Goal: Transaction & Acquisition: Purchase product/service

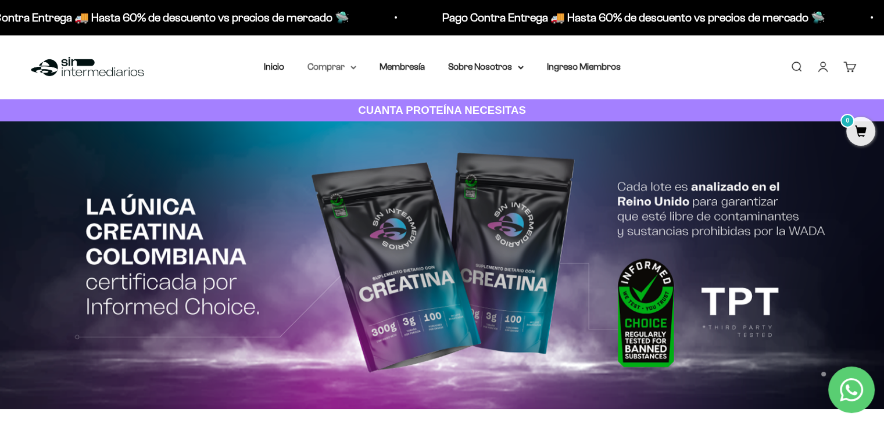
click at [344, 66] on summary "Comprar" at bounding box center [332, 66] width 49 height 15
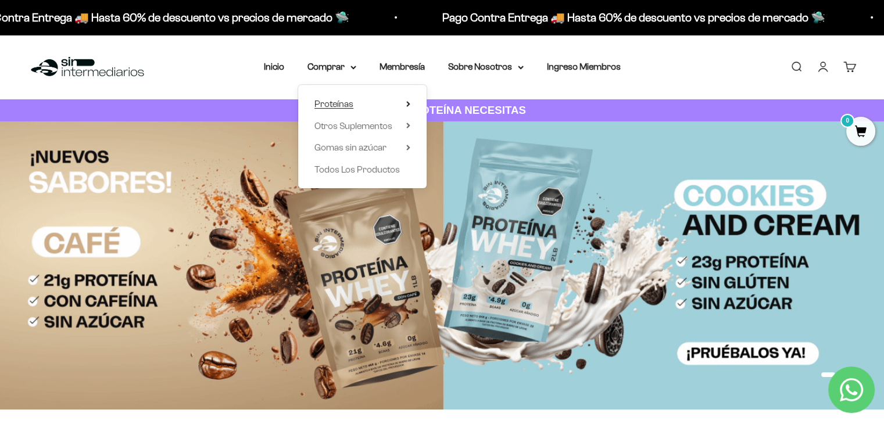
click at [360, 105] on summary "Proteínas" at bounding box center [363, 104] width 96 height 15
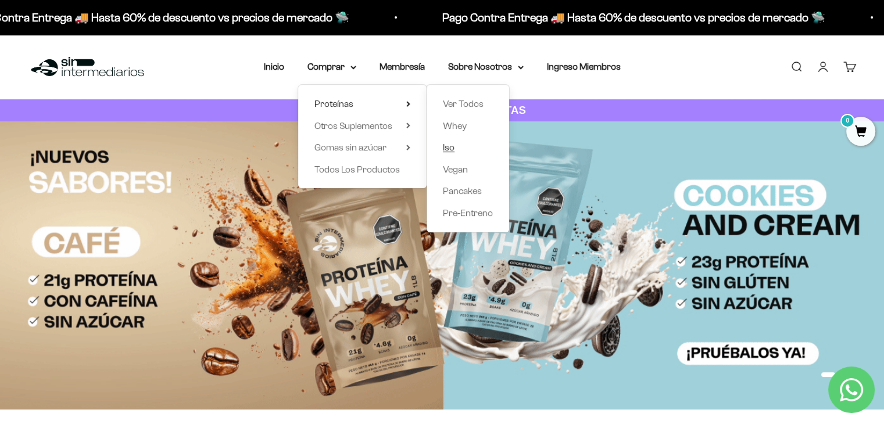
click at [449, 148] on span "Iso" at bounding box center [449, 147] width 12 height 10
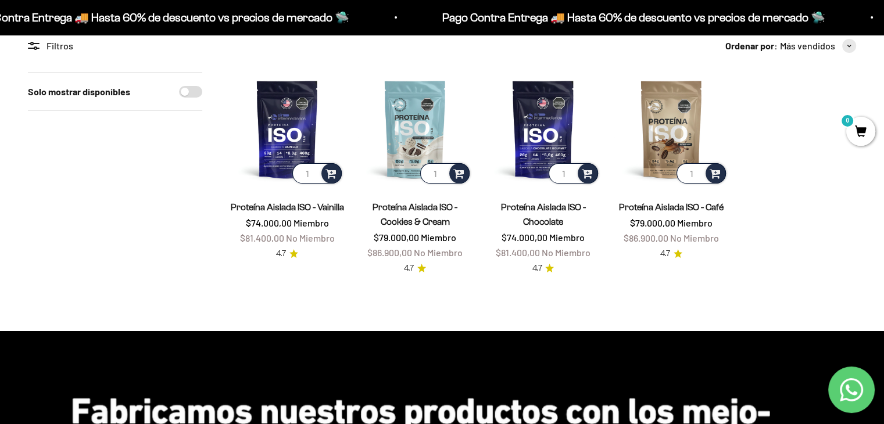
scroll to position [85, 0]
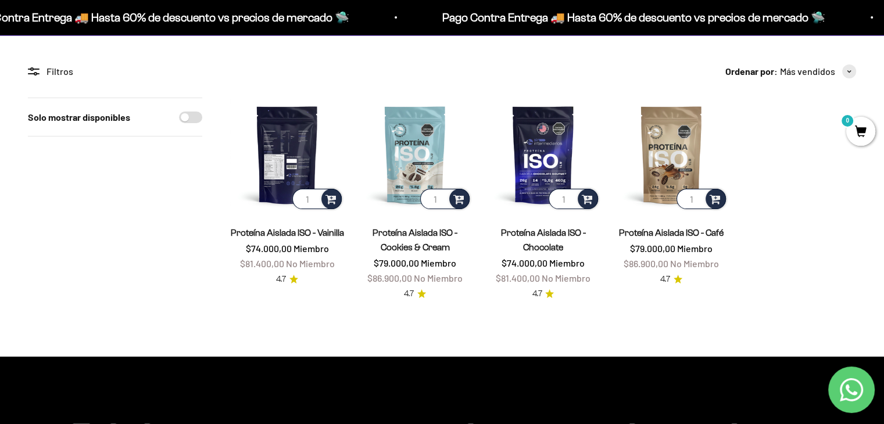
click at [298, 147] on img at bounding box center [287, 155] width 114 height 114
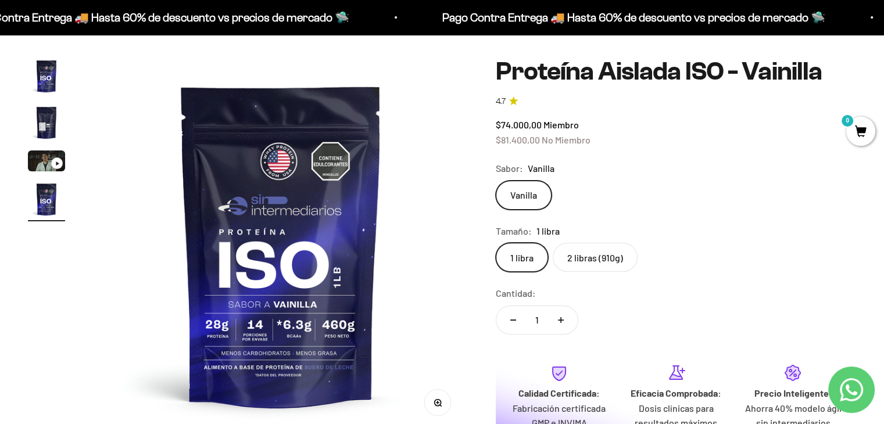
click at [37, 133] on img "Ir al artículo 2" at bounding box center [46, 122] width 37 height 37
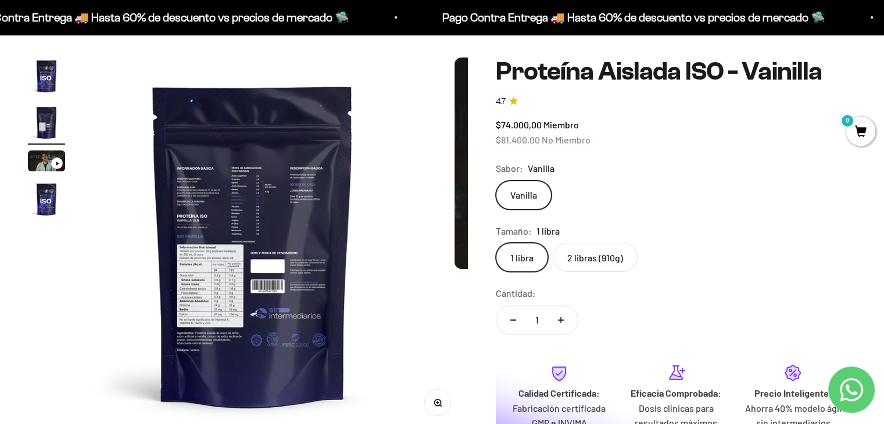
scroll to position [0, 389]
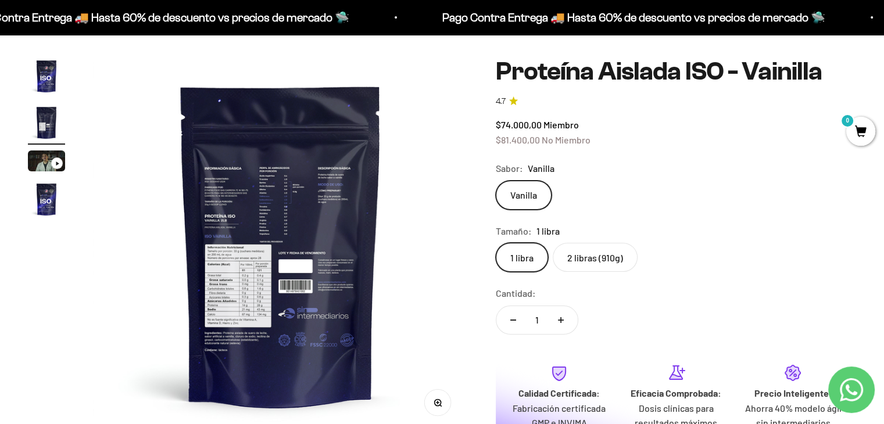
click at [243, 284] on img at bounding box center [280, 245] width 375 height 375
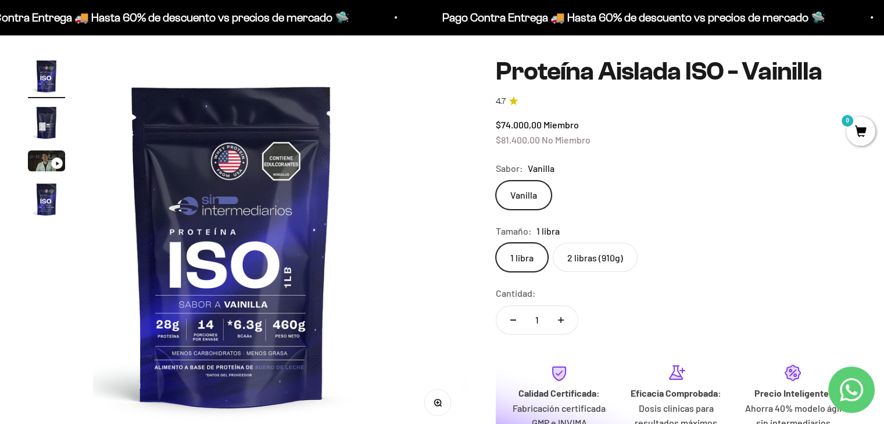
scroll to position [0, 0]
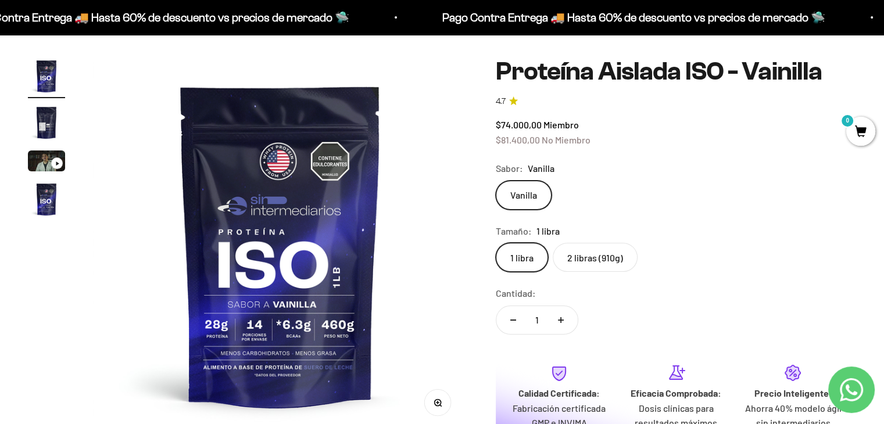
click at [390, 277] on img at bounding box center [280, 245] width 375 height 375
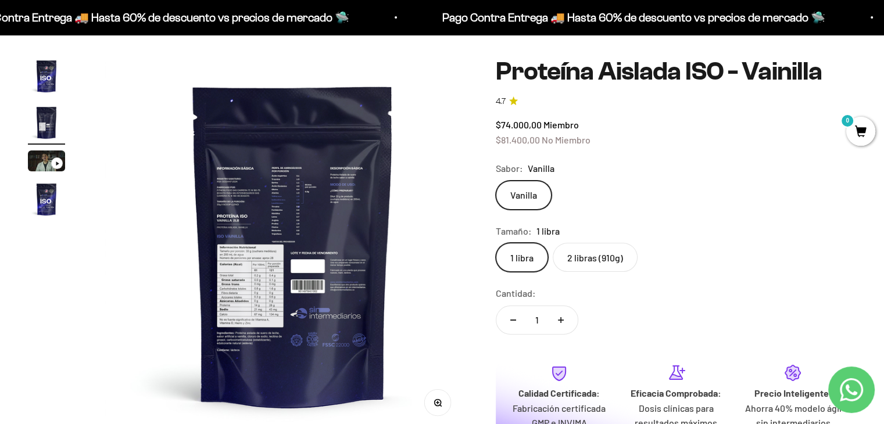
scroll to position [0, 389]
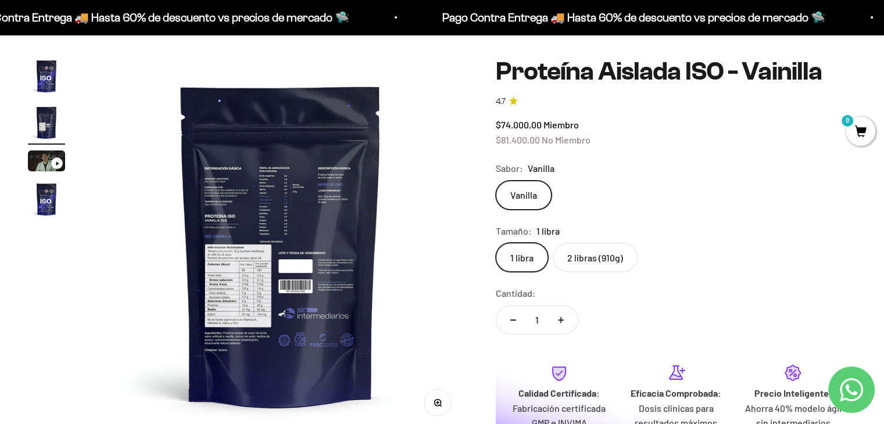
click at [440, 410] on button "Zoom" at bounding box center [438, 403] width 26 height 26
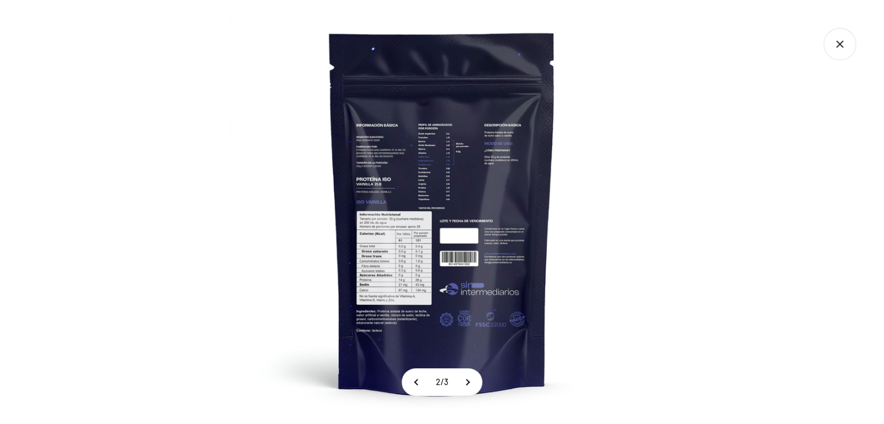
click at [463, 234] on img at bounding box center [442, 212] width 424 height 424
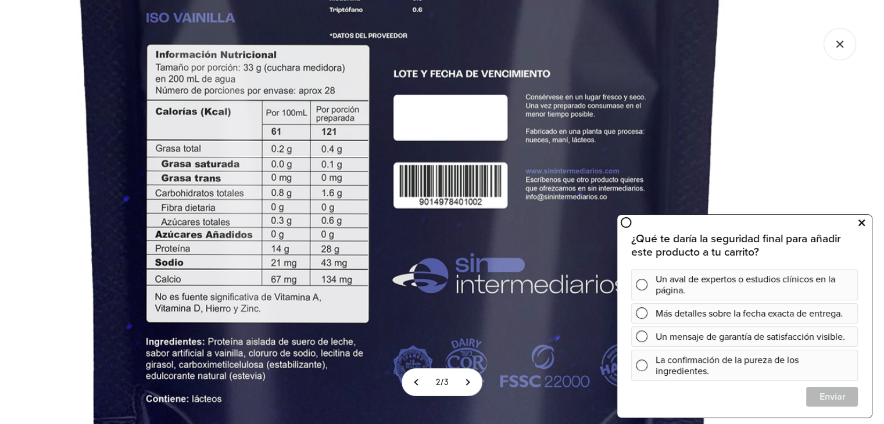
click at [859, 224] on icon at bounding box center [862, 223] width 6 height 15
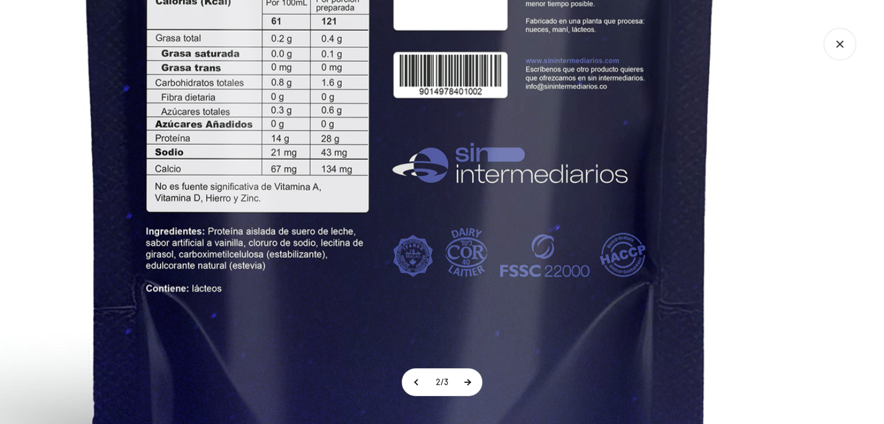
click at [469, 384] on button at bounding box center [467, 382] width 29 height 27
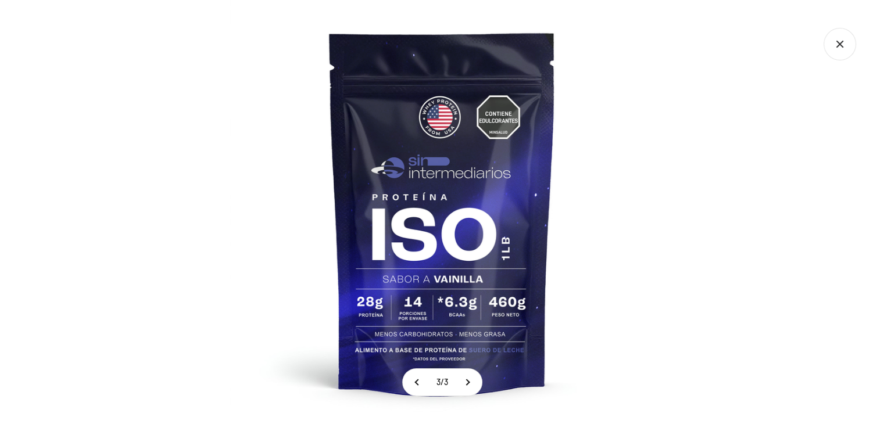
click at [839, 39] on icon "Cerrar galería" at bounding box center [840, 44] width 33 height 33
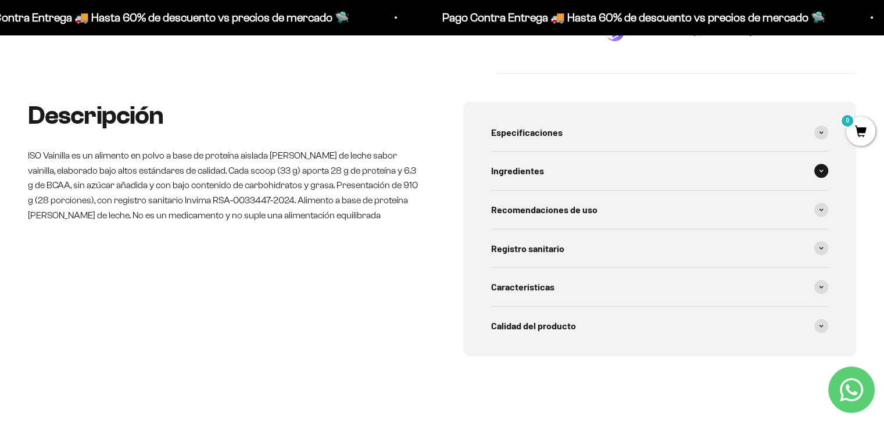
scroll to position [566, 0]
click at [600, 280] on div "Características" at bounding box center [660, 286] width 338 height 38
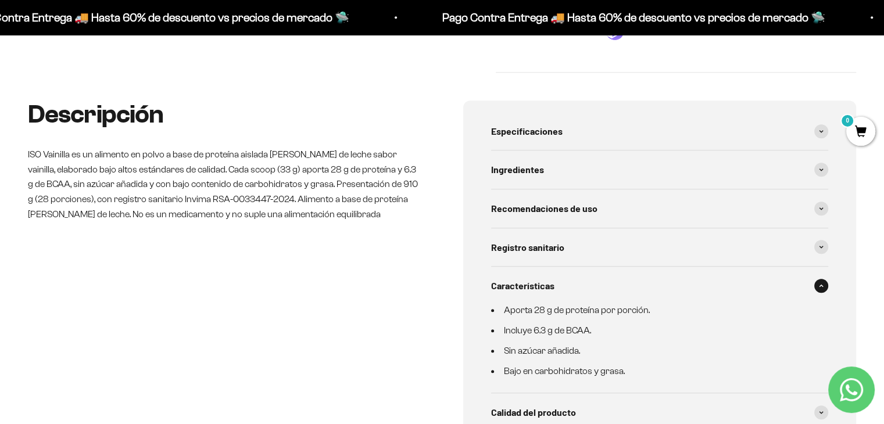
click at [600, 280] on div "Características" at bounding box center [660, 286] width 338 height 38
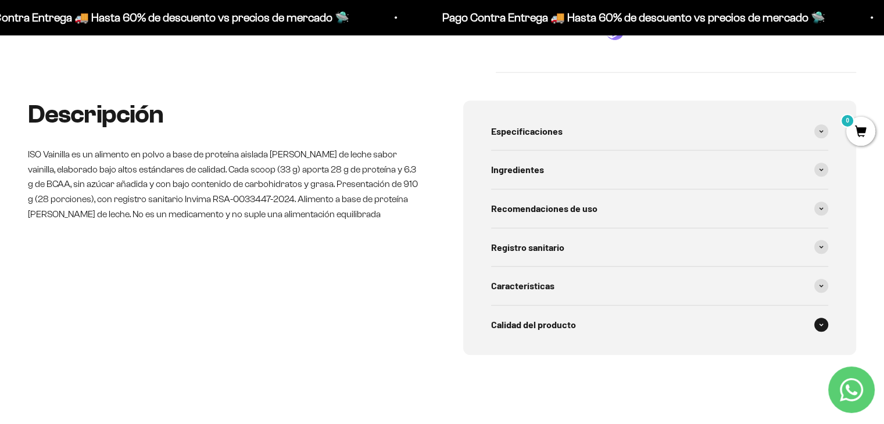
click at [588, 332] on div "Calidad del producto" at bounding box center [660, 325] width 338 height 38
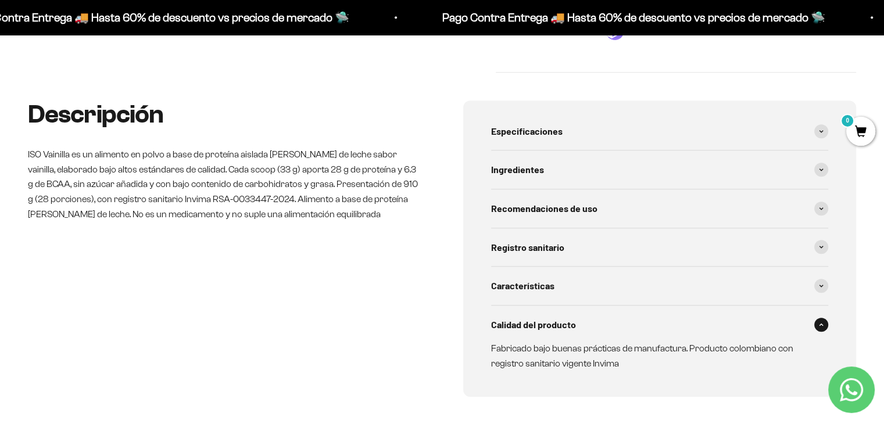
click at [588, 332] on div "Calidad del producto" at bounding box center [660, 325] width 338 height 38
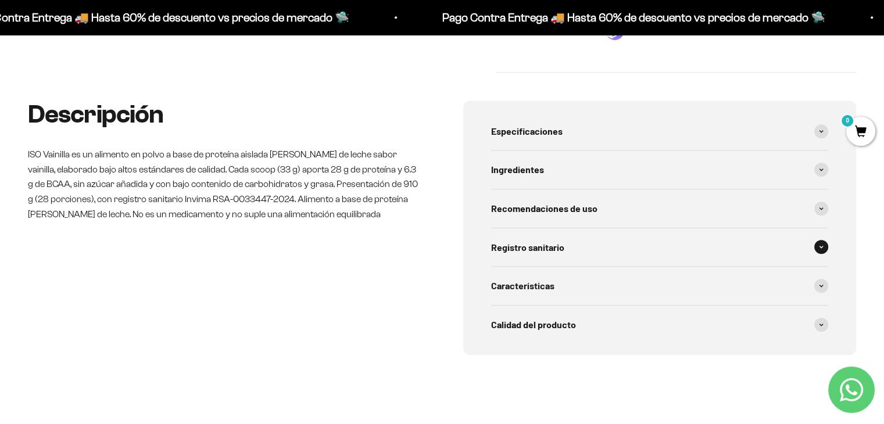
click at [566, 239] on div "Registro sanitario" at bounding box center [660, 248] width 338 height 38
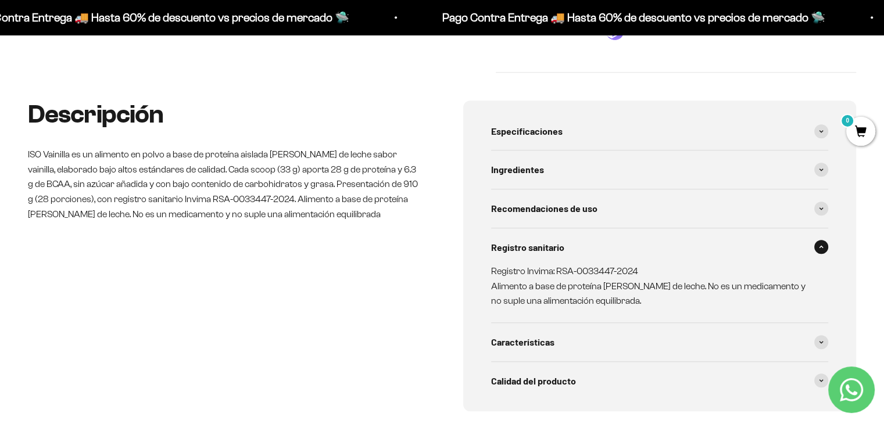
click at [566, 239] on div "Registro sanitario" at bounding box center [660, 248] width 338 height 38
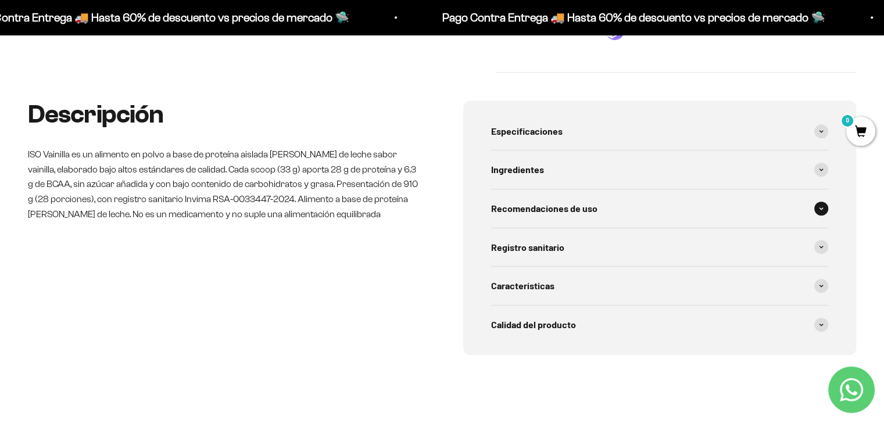
click at [581, 196] on div "Recomendaciones de uso" at bounding box center [660, 209] width 338 height 38
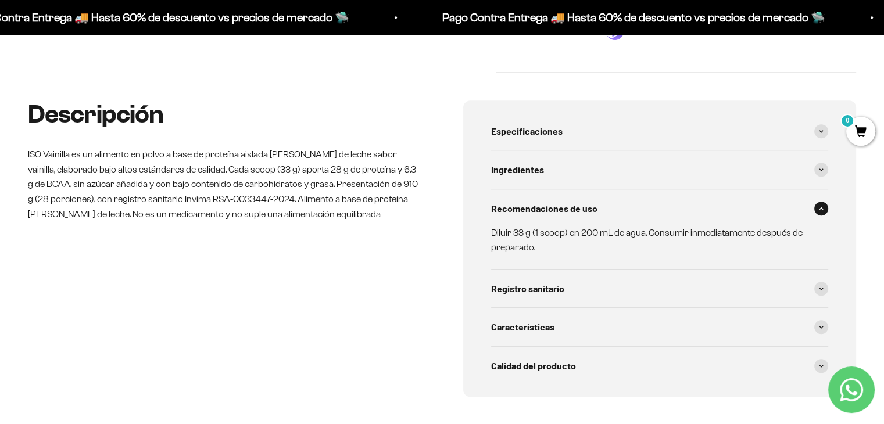
click at [577, 202] on span "Recomendaciones de uso" at bounding box center [544, 208] width 106 height 15
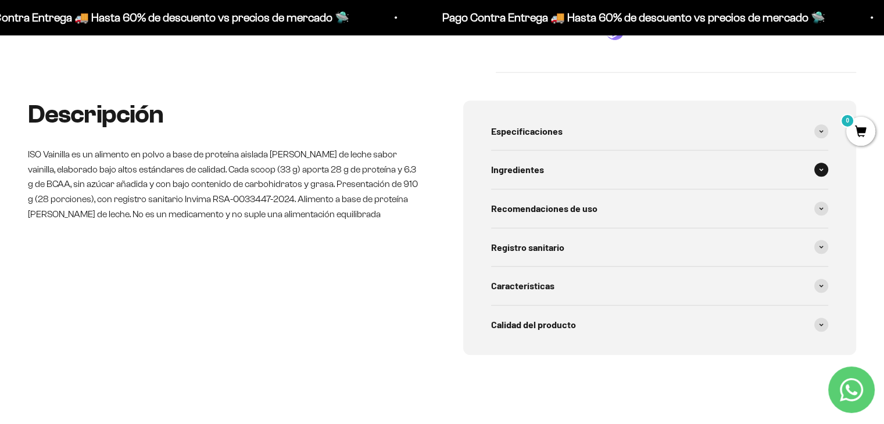
click at [584, 167] on div "Ingredientes" at bounding box center [660, 170] width 338 height 38
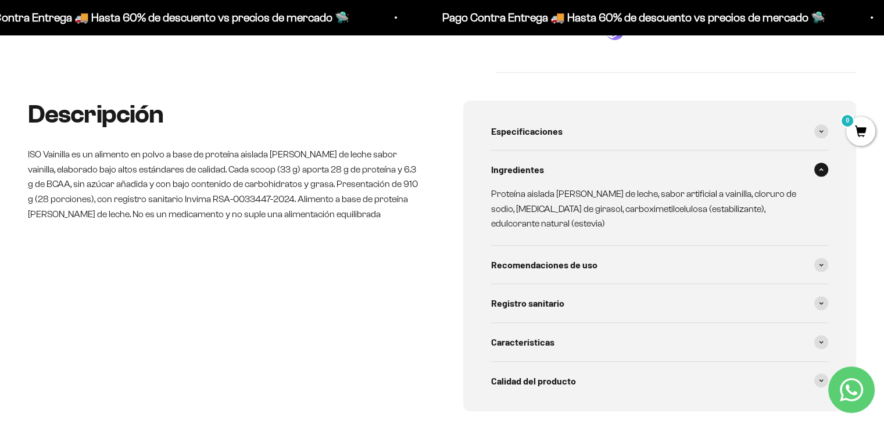
click at [584, 167] on div "Ingredientes" at bounding box center [660, 170] width 338 height 38
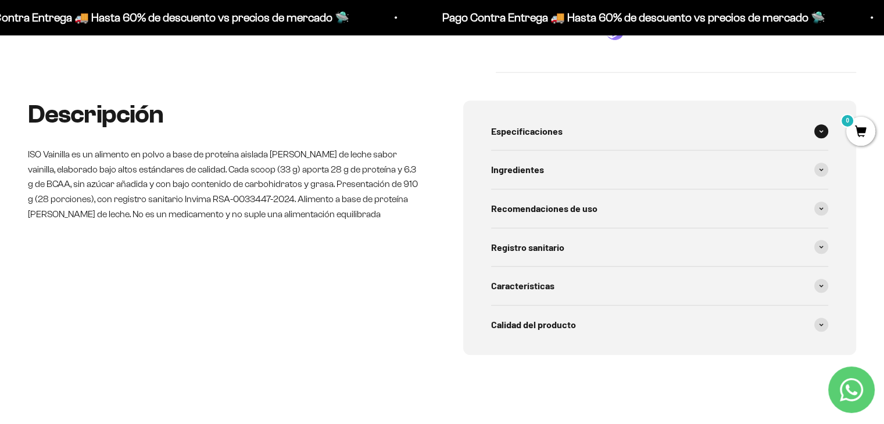
click at [609, 124] on div "Especificaciones" at bounding box center [660, 131] width 338 height 38
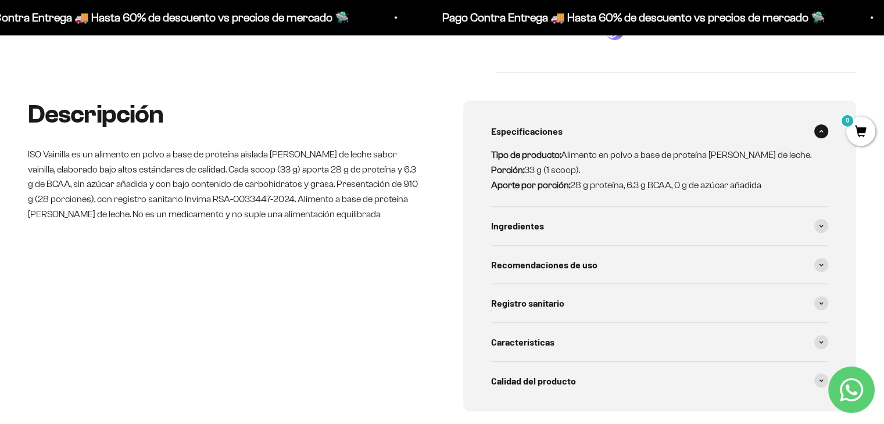
click at [609, 124] on div "Especificaciones" at bounding box center [660, 131] width 338 height 38
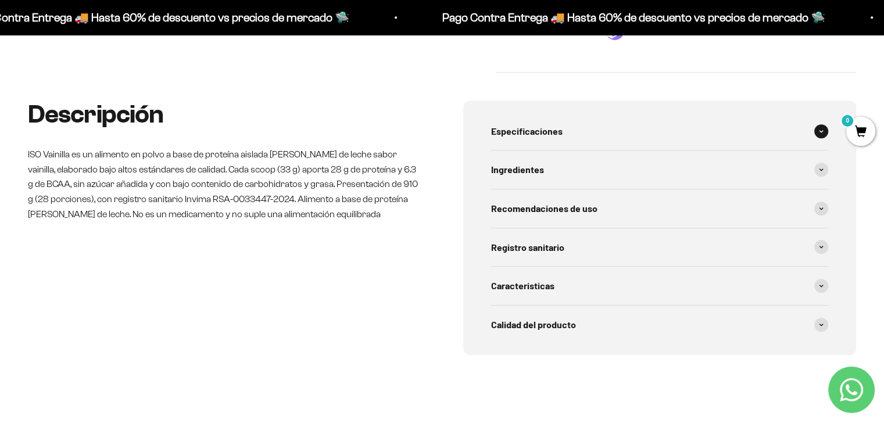
click at [609, 124] on div "Especificaciones" at bounding box center [660, 131] width 338 height 38
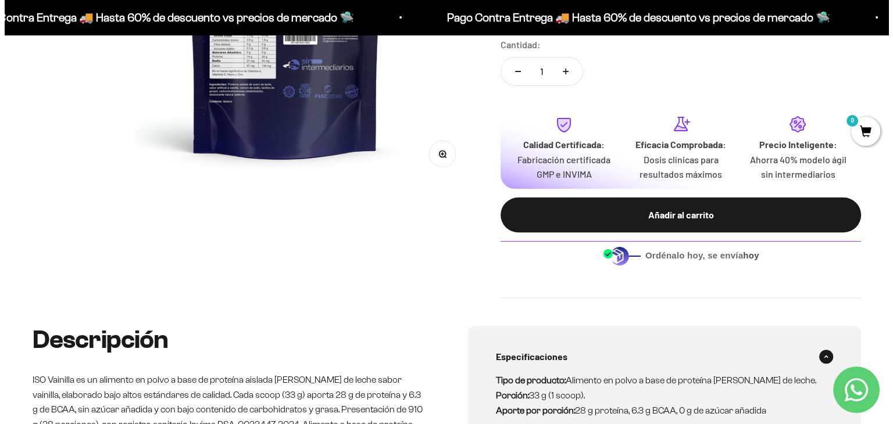
scroll to position [342, 0]
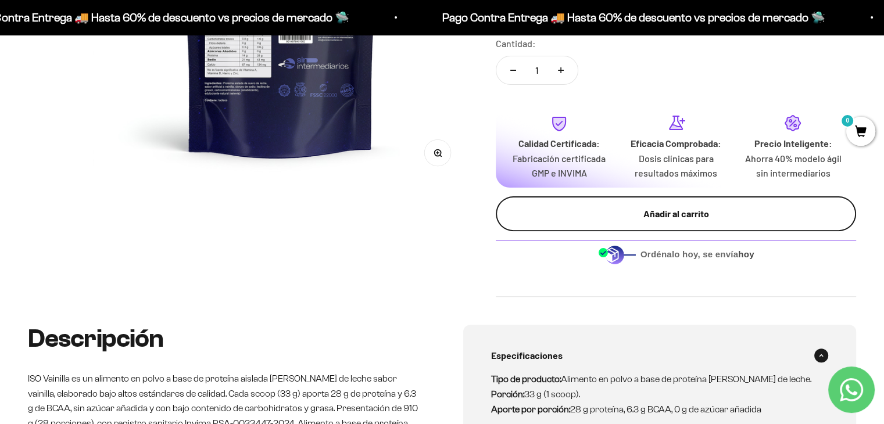
click at [619, 226] on button "Añadir al carrito" at bounding box center [676, 214] width 360 height 35
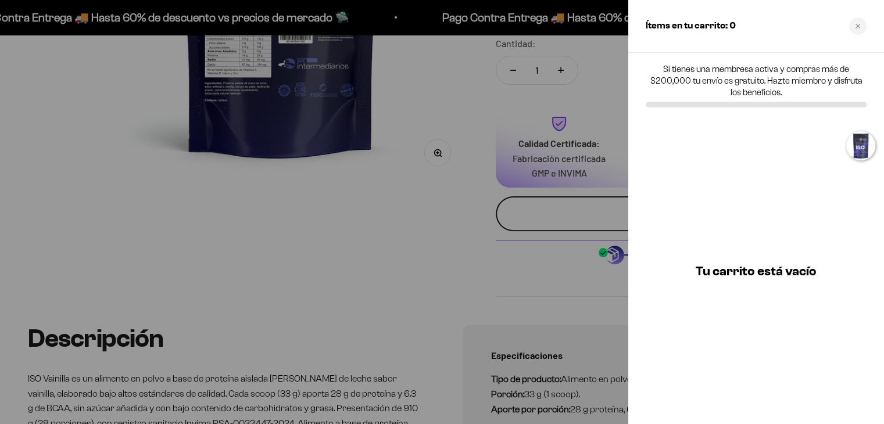
scroll to position [0, 394]
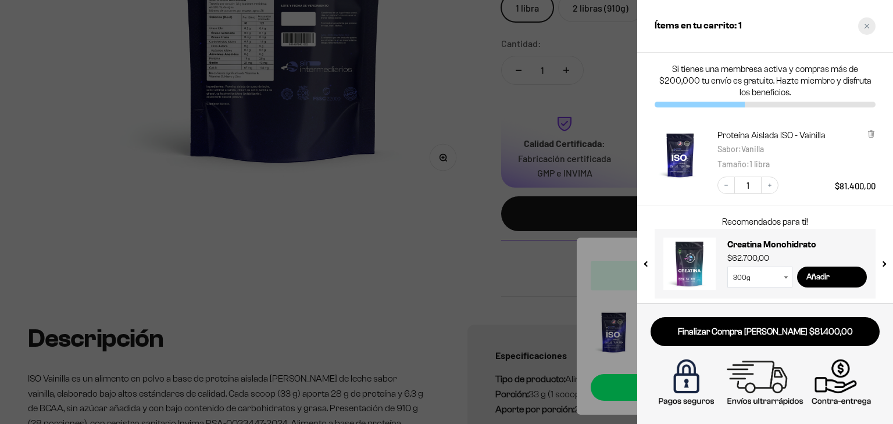
click at [870, 33] on div "Close cart" at bounding box center [866, 25] width 17 height 17
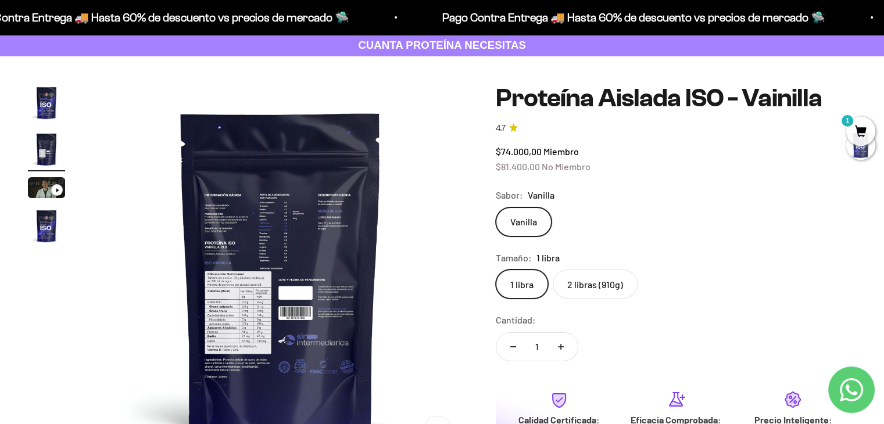
scroll to position [0, 0]
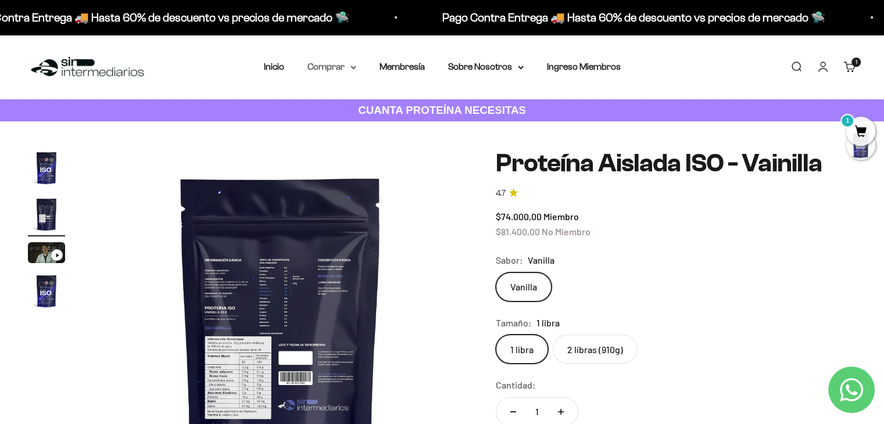
click at [328, 63] on summary "Comprar" at bounding box center [332, 66] width 49 height 15
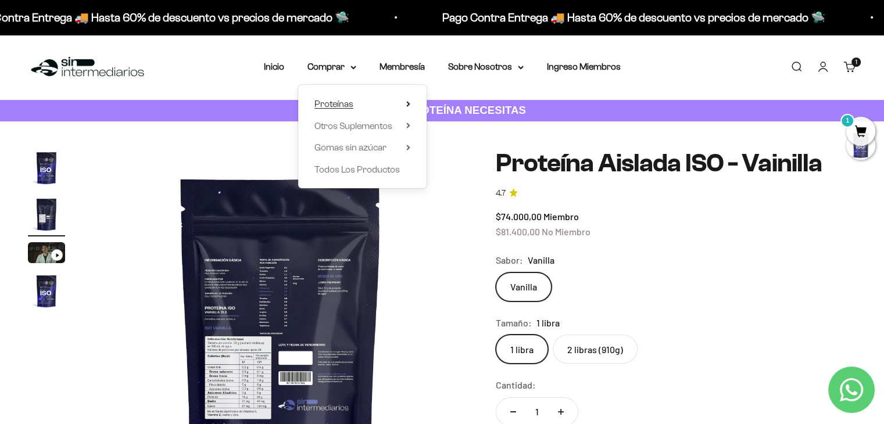
click at [330, 107] on span "Proteínas" at bounding box center [334, 104] width 39 height 10
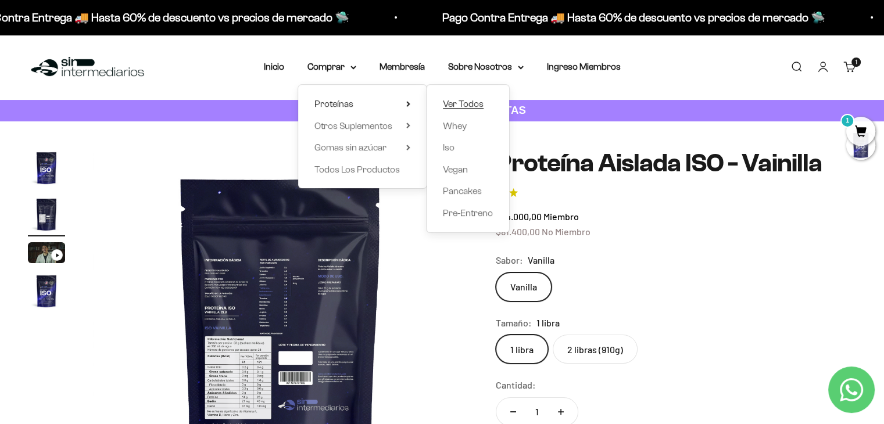
click at [463, 105] on span "Ver Todos" at bounding box center [463, 104] width 41 height 10
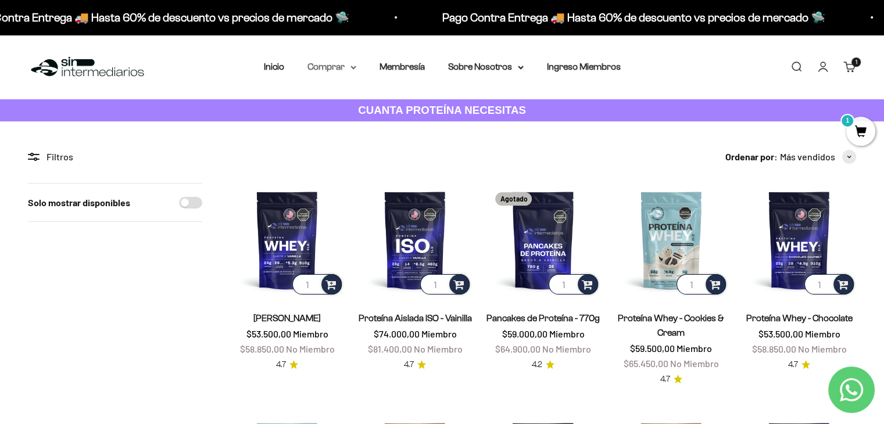
click at [348, 63] on summary "Comprar" at bounding box center [332, 66] width 49 height 15
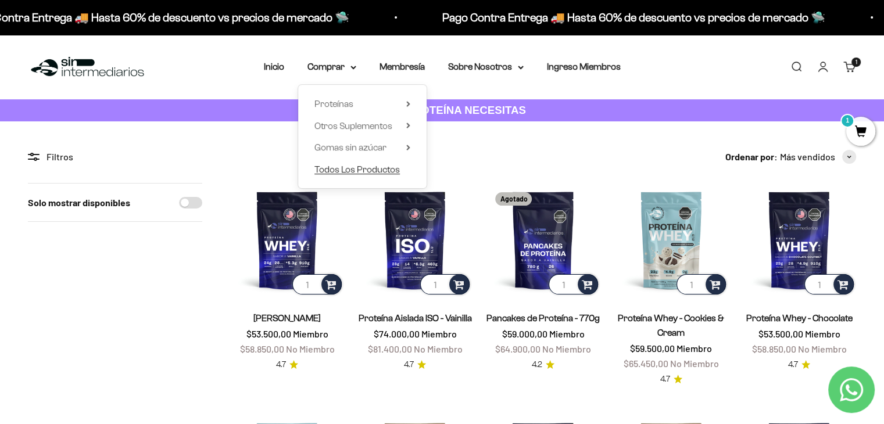
click at [355, 171] on span "Todos Los Productos" at bounding box center [357, 170] width 85 height 10
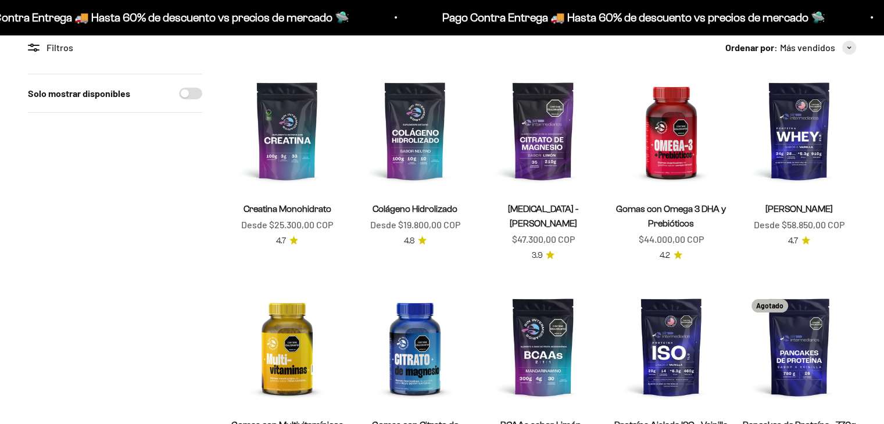
scroll to position [112, 0]
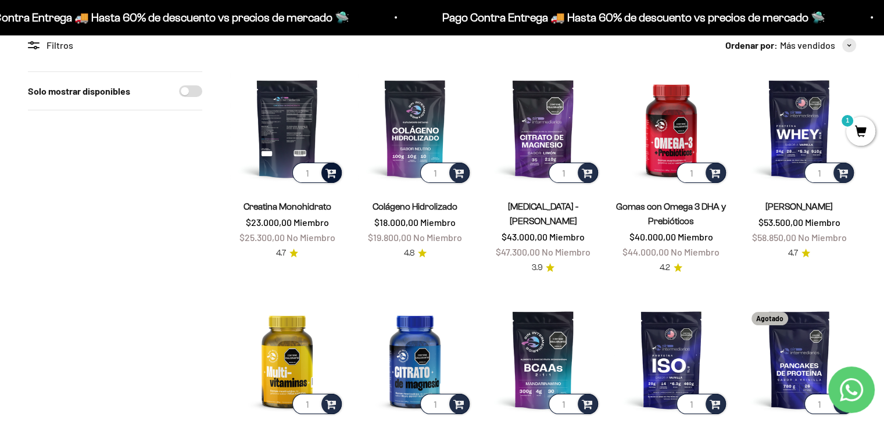
click at [329, 175] on span at bounding box center [331, 172] width 11 height 13
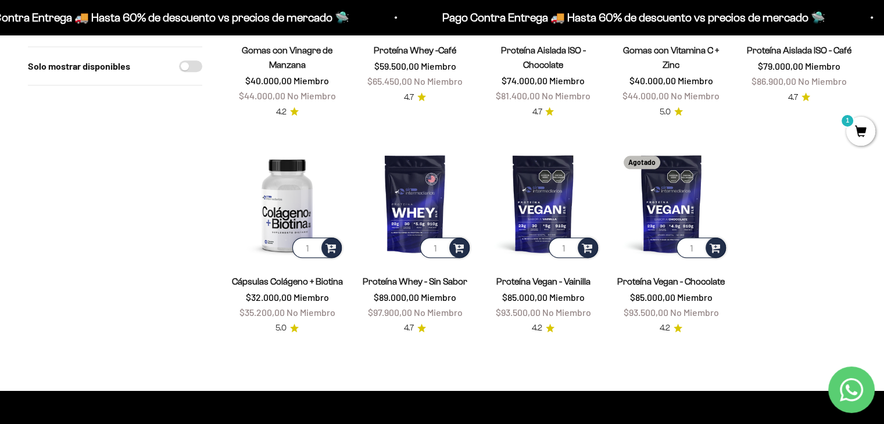
scroll to position [991, 0]
click at [333, 241] on span at bounding box center [331, 247] width 11 height 13
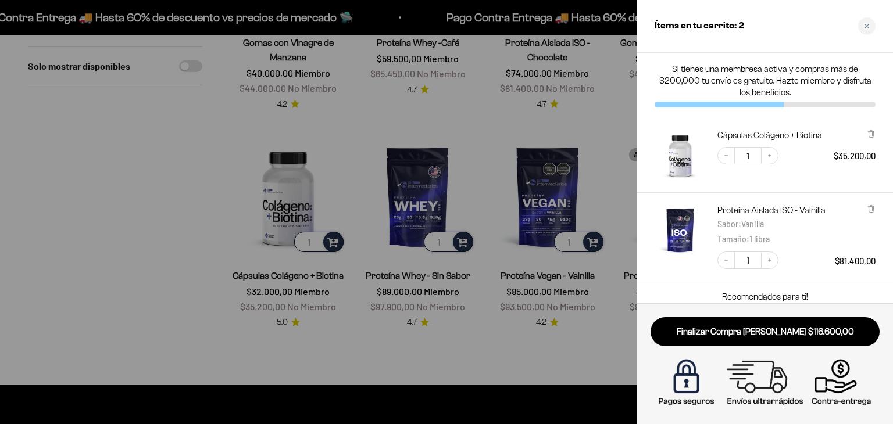
click at [141, 242] on div at bounding box center [446, 212] width 893 height 424
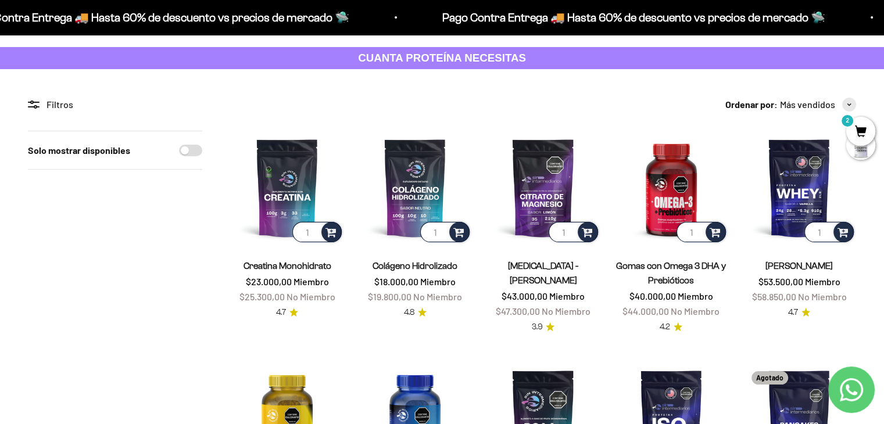
scroll to position [53, 0]
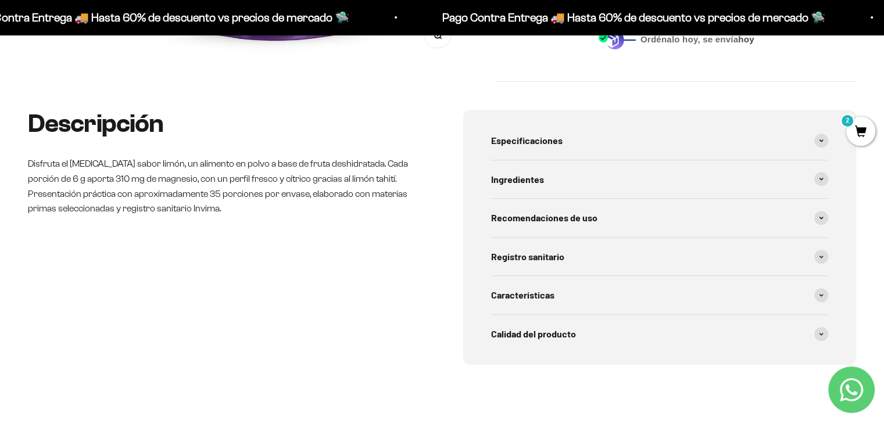
scroll to position [460, 0]
click at [533, 191] on div "Ingredientes" at bounding box center [660, 179] width 338 height 38
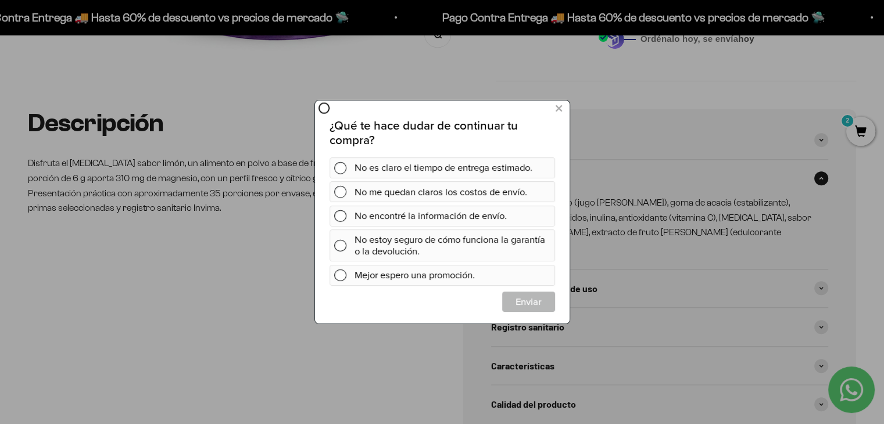
scroll to position [0, 0]
drag, startPoint x: 558, startPoint y: 106, endPoint x: 583, endPoint y: 221, distance: 117.8
click at [558, 106] on icon at bounding box center [558, 109] width 6 height 16
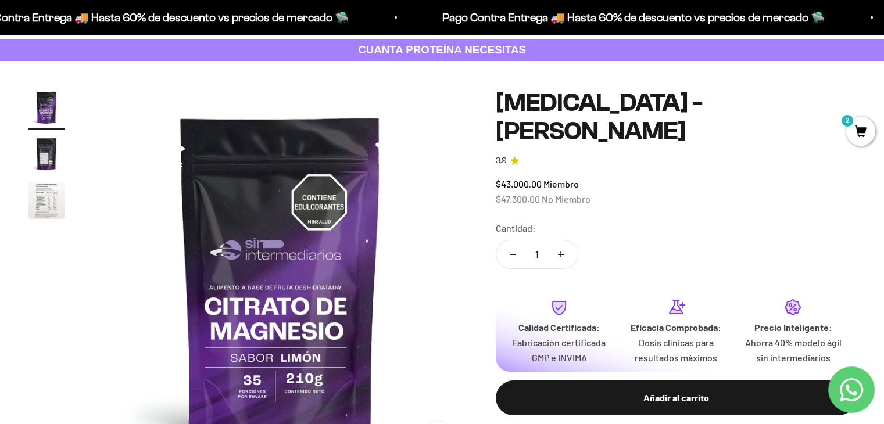
scroll to position [59, 0]
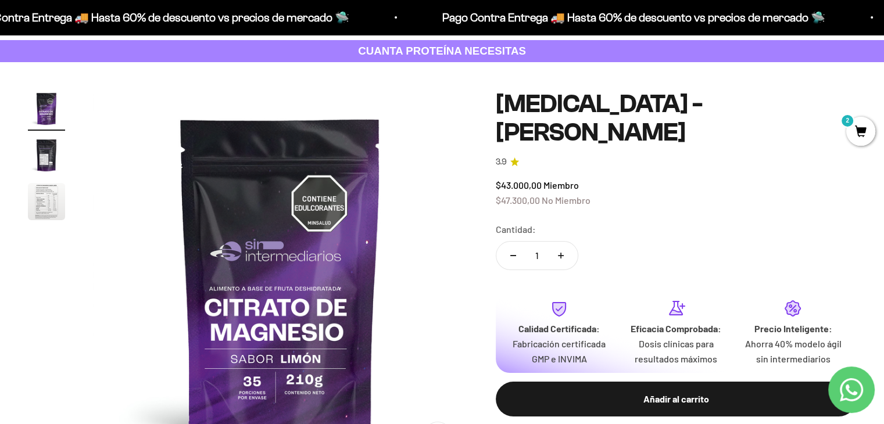
click at [51, 208] on img "Ir al artículo 3" at bounding box center [46, 201] width 37 height 37
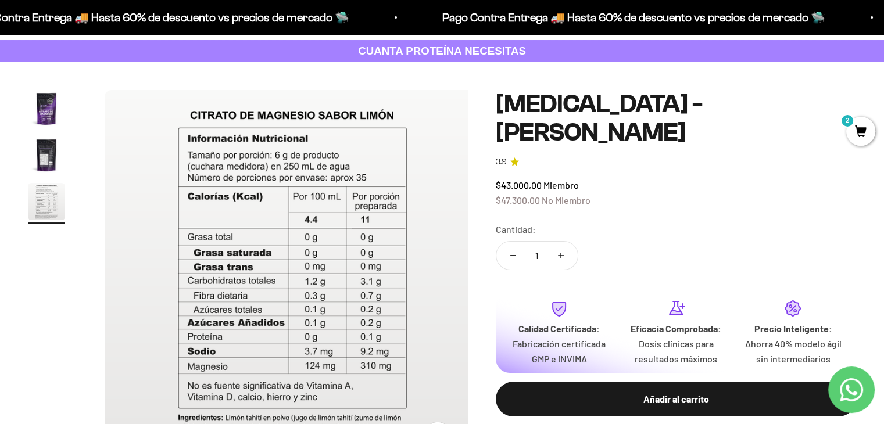
scroll to position [0, 778]
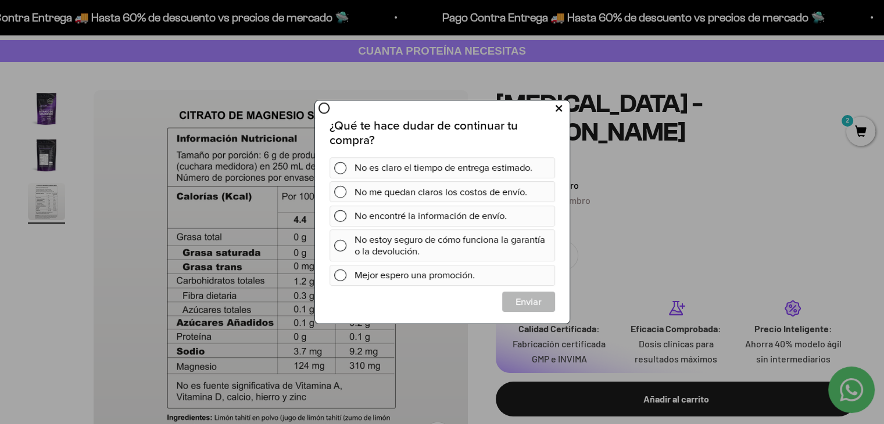
click at [562, 102] on button at bounding box center [559, 108] width 22 height 19
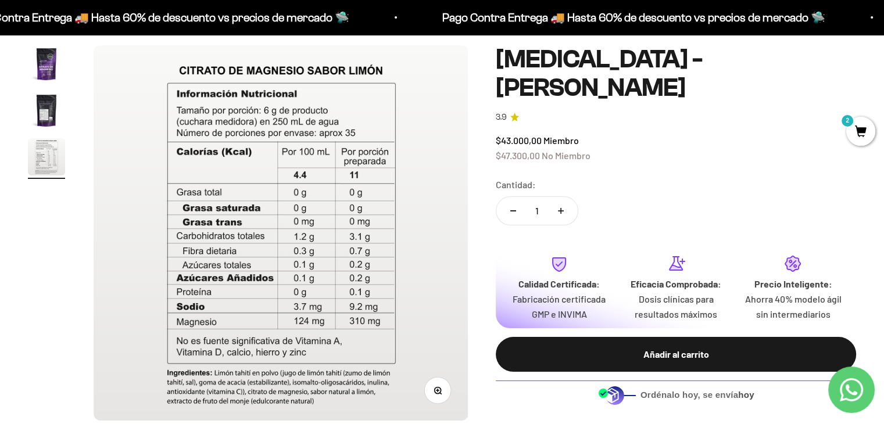
scroll to position [102, 0]
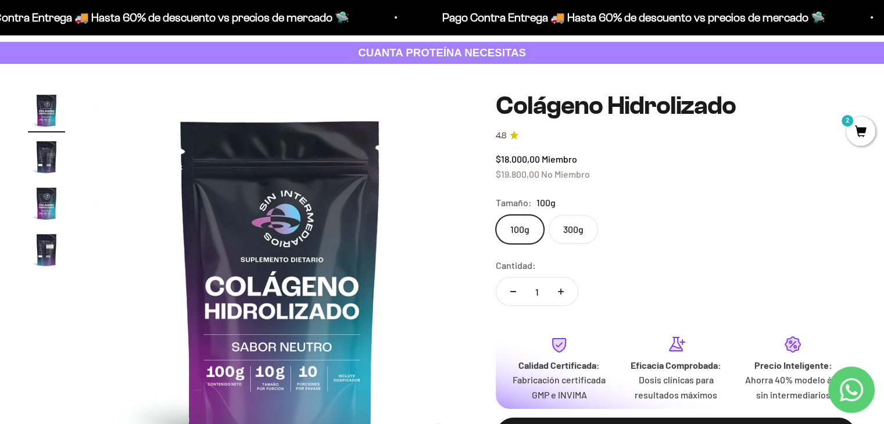
scroll to position [55, 0]
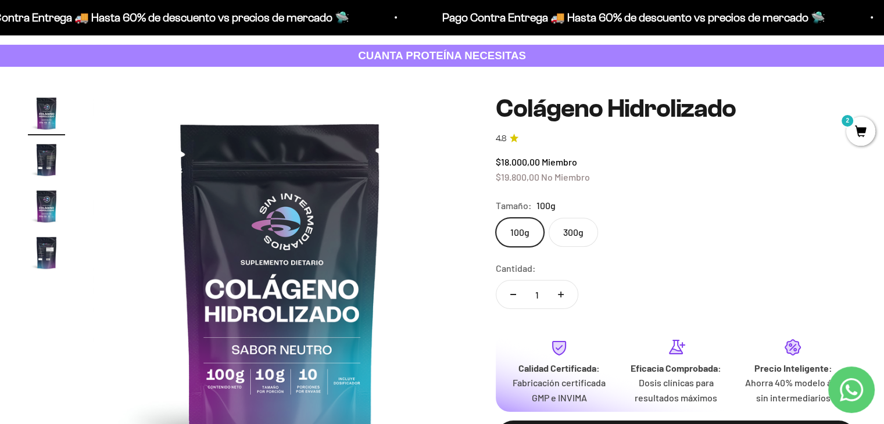
click at [578, 243] on label "300g" at bounding box center [573, 232] width 49 height 29
click at [496, 218] on input "300g" at bounding box center [495, 217] width 1 height 1
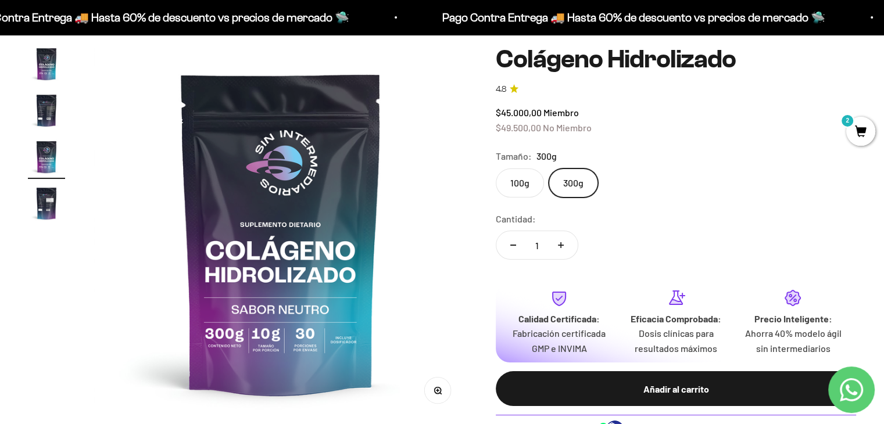
scroll to position [105, 0]
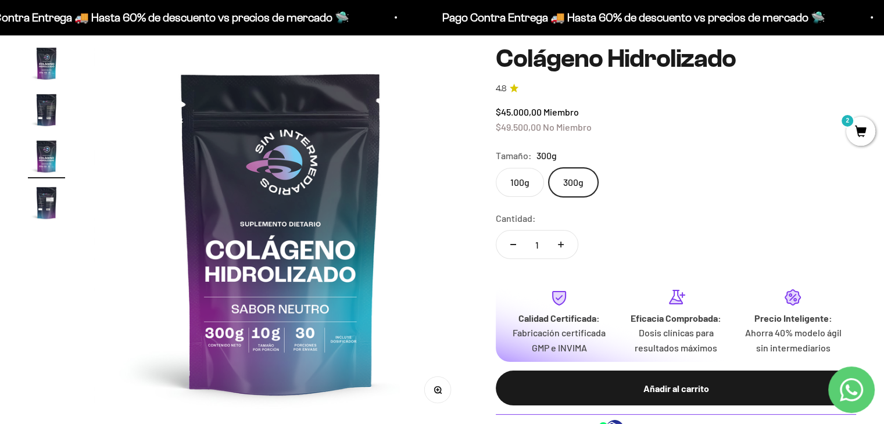
click at [538, 188] on label "100g" at bounding box center [520, 182] width 48 height 29
click at [496, 168] on input "100g" at bounding box center [495, 167] width 1 height 1
click at [575, 182] on label "300g" at bounding box center [573, 182] width 49 height 29
click at [496, 168] on input "300g" at bounding box center [495, 167] width 1 height 1
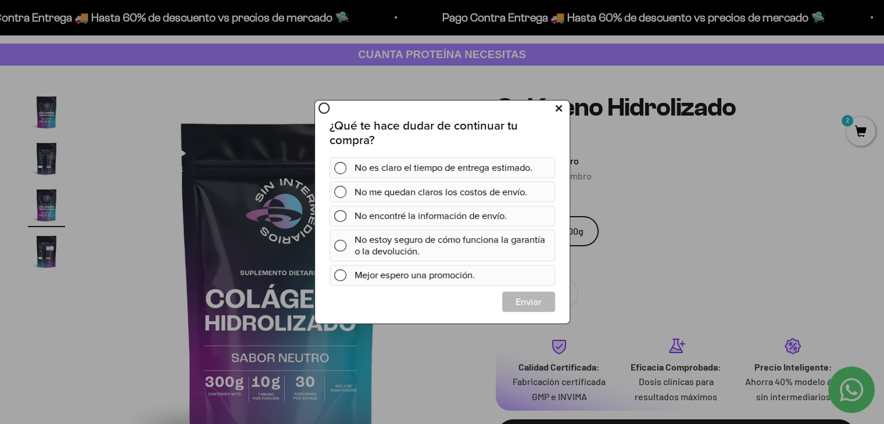
click at [559, 113] on icon at bounding box center [558, 109] width 6 height 16
